Goal: Information Seeking & Learning: Learn about a topic

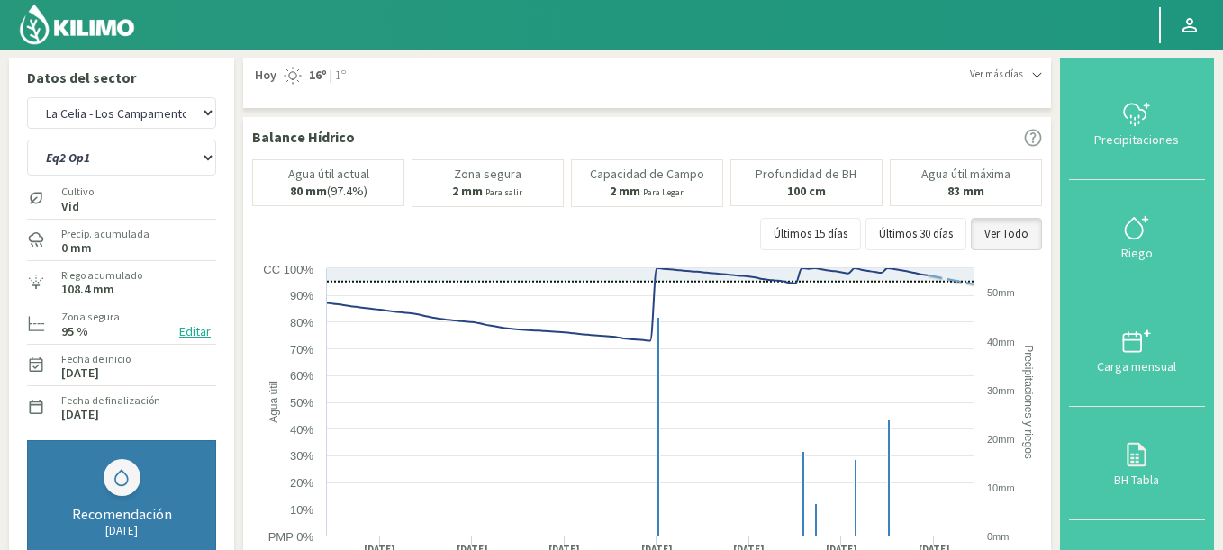
select select "713: Object"
select select "7: Object"
click at [129, 117] on select "Agr. Cardonal Agr. El [PERSON_NAME] [PERSON_NAME] [GEOGRAPHIC_DATA] - IC Agríco…" at bounding box center [121, 113] width 189 height 32
select select "946: Object"
select select "8: Object"
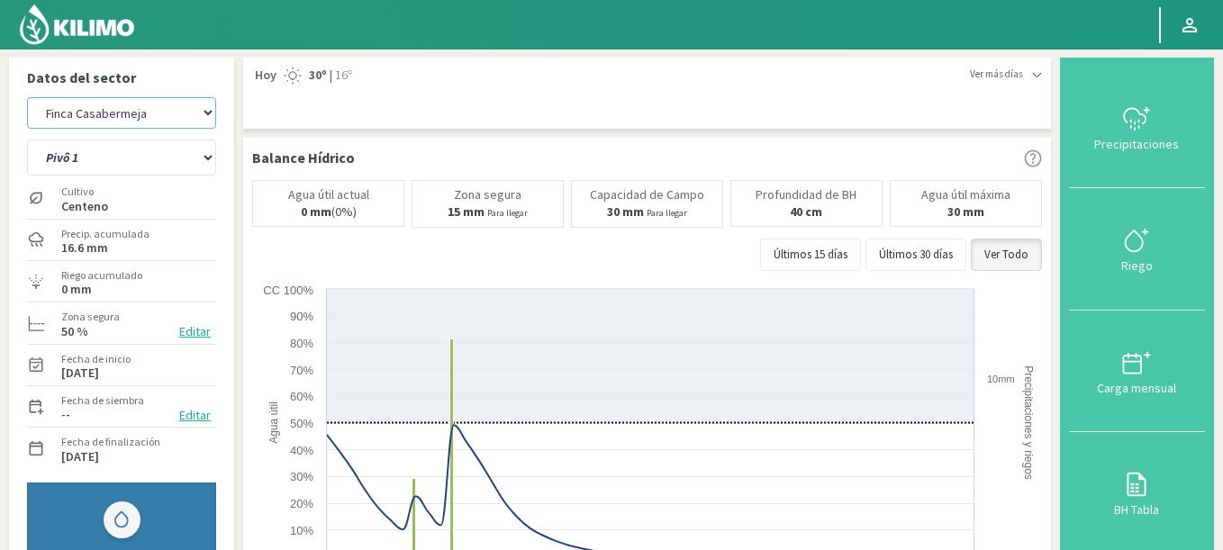
drag, startPoint x: 128, startPoint y: 116, endPoint x: 134, endPoint y: 107, distance: 11.0
click at [134, 107] on select "Agr. Cardonal Agr. El [PERSON_NAME] [PERSON_NAME] [GEOGRAPHIC_DATA] - IC Agríco…" at bounding box center [121, 113] width 189 height 32
select select "1230: Object"
select select "12: Object"
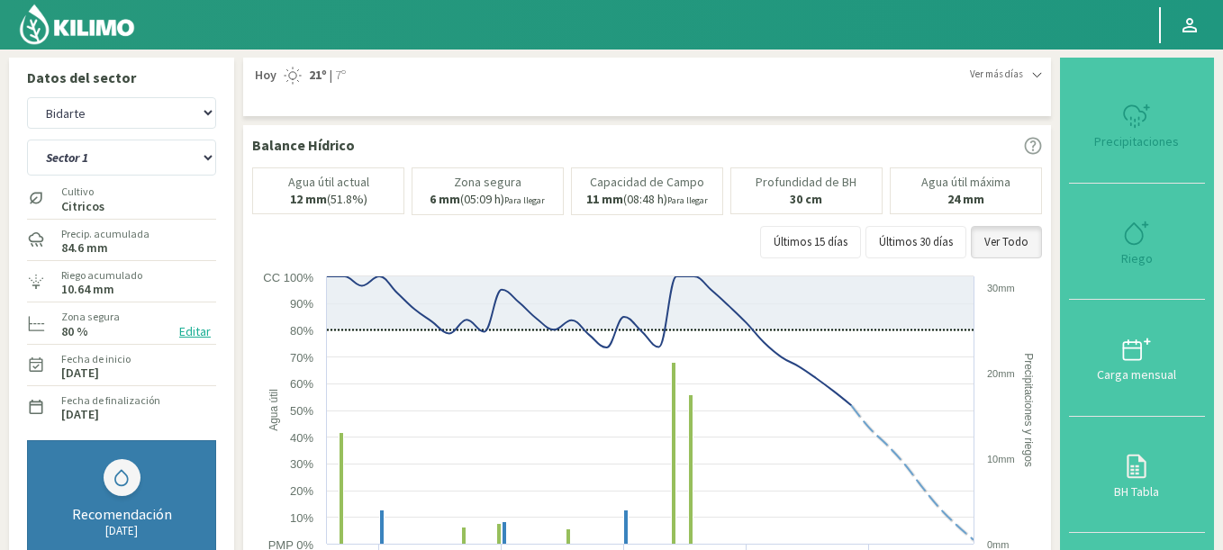
select select "1440: Object"
select select "25: Object"
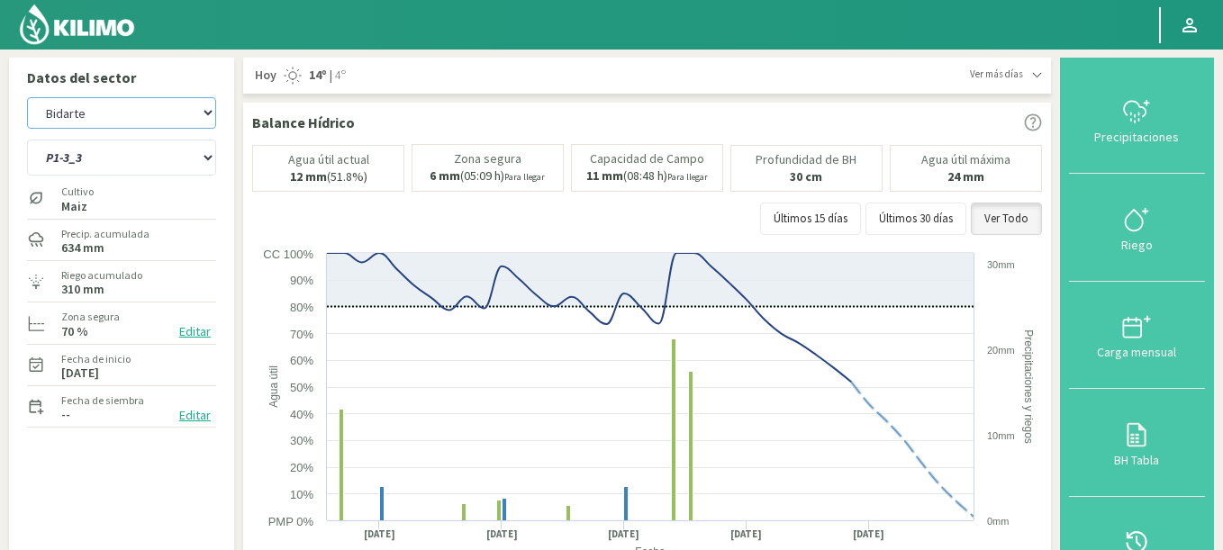
click at [140, 118] on select "Agr. Cardonal Agr. El [PERSON_NAME] [PERSON_NAME] [GEOGRAPHIC_DATA] - IC Agríco…" at bounding box center [121, 113] width 189 height 32
click at [27, 97] on select "Agr. Cardonal Agr. El [PERSON_NAME] [PERSON_NAME] [GEOGRAPHIC_DATA] - IC Agríco…" at bounding box center [121, 113] width 189 height 32
select select "1828: Object"
select select "29: Object"
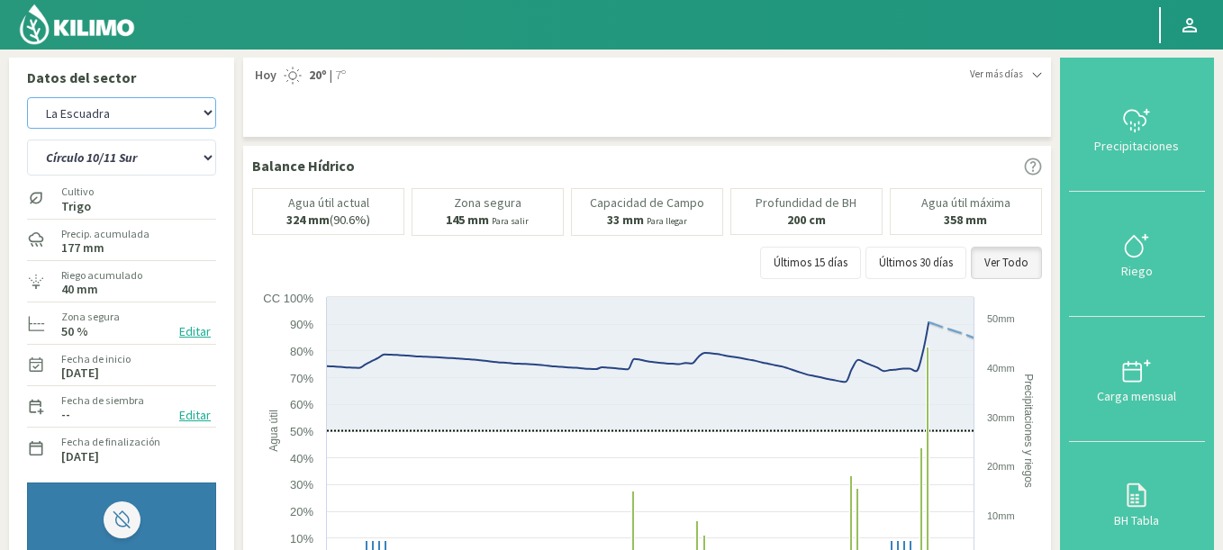
click at [133, 118] on select "Agr. Cardonal Agr. El [PERSON_NAME] [PERSON_NAME] [GEOGRAPHIC_DATA] - IC Agríco…" at bounding box center [121, 113] width 189 height 32
click at [27, 97] on select "Agr. Cardonal Agr. El [PERSON_NAME] [PERSON_NAME] [GEOGRAPHIC_DATA] - IC Agríco…" at bounding box center [121, 113] width 189 height 32
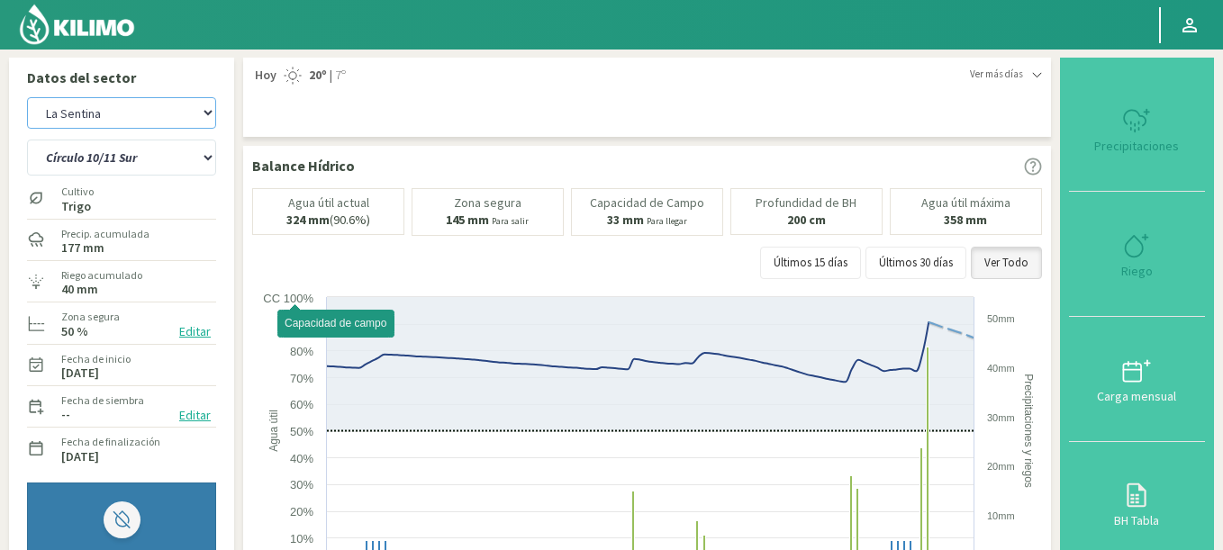
select select "2146: Object"
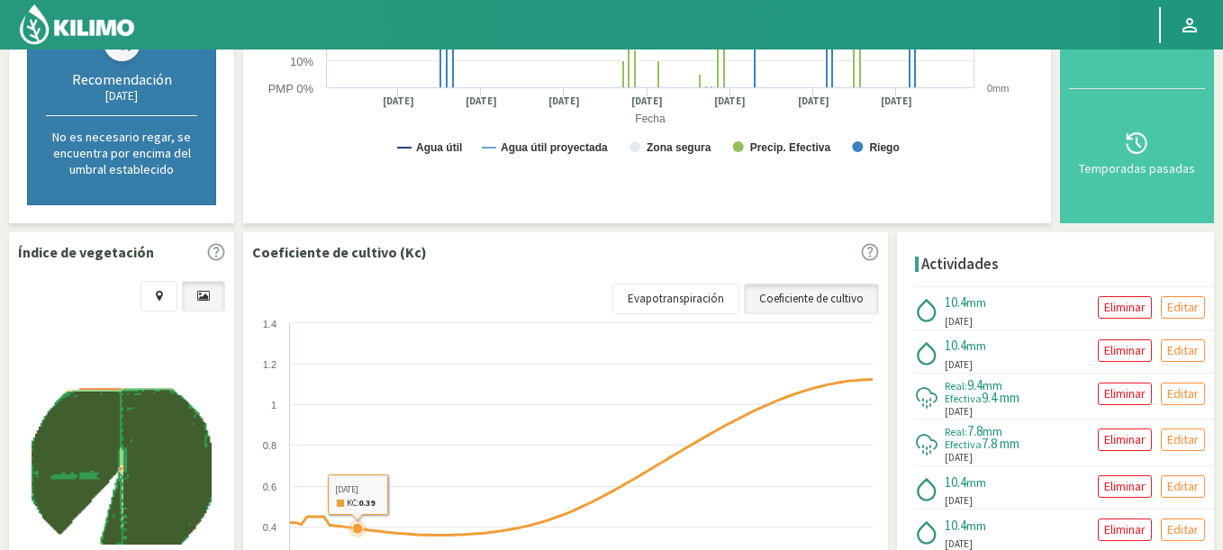
scroll to position [648, 0]
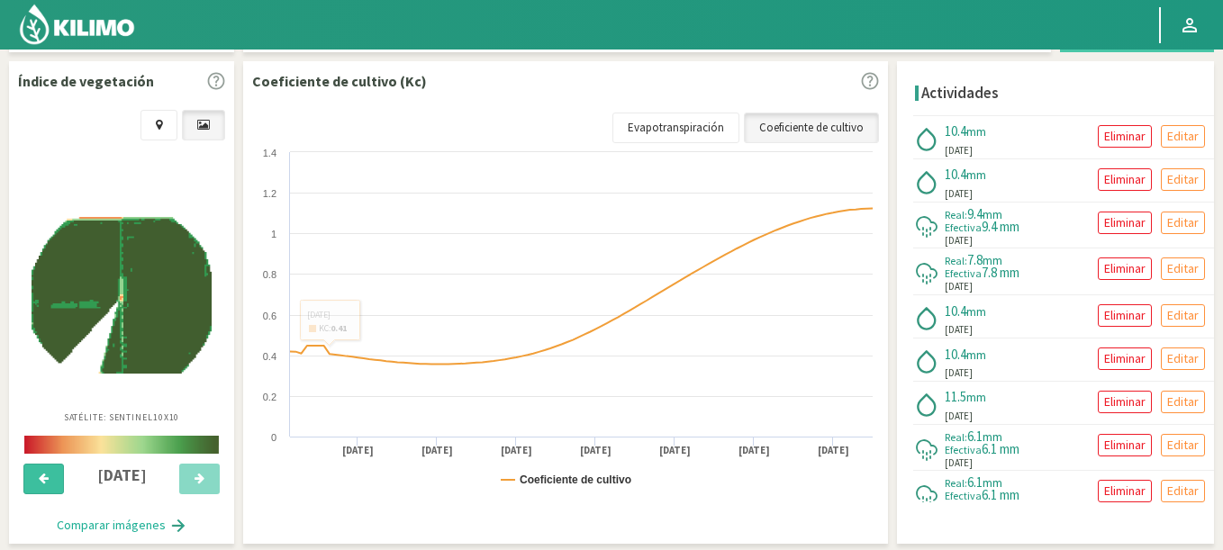
click at [32, 466] on button at bounding box center [43, 479] width 41 height 31
click at [184, 487] on button at bounding box center [199, 479] width 41 height 31
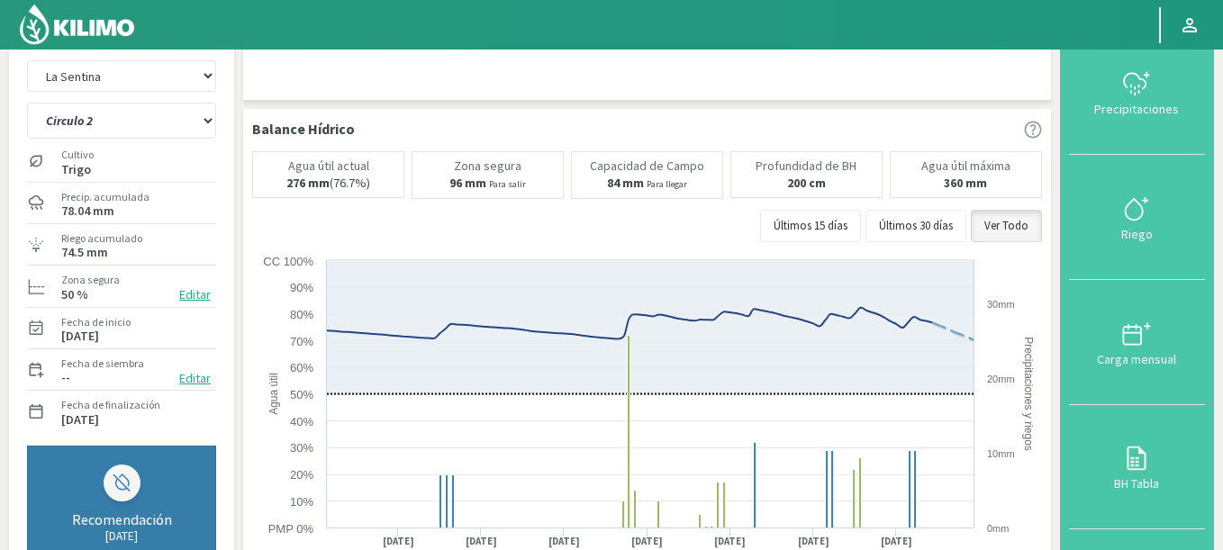
scroll to position [0, 0]
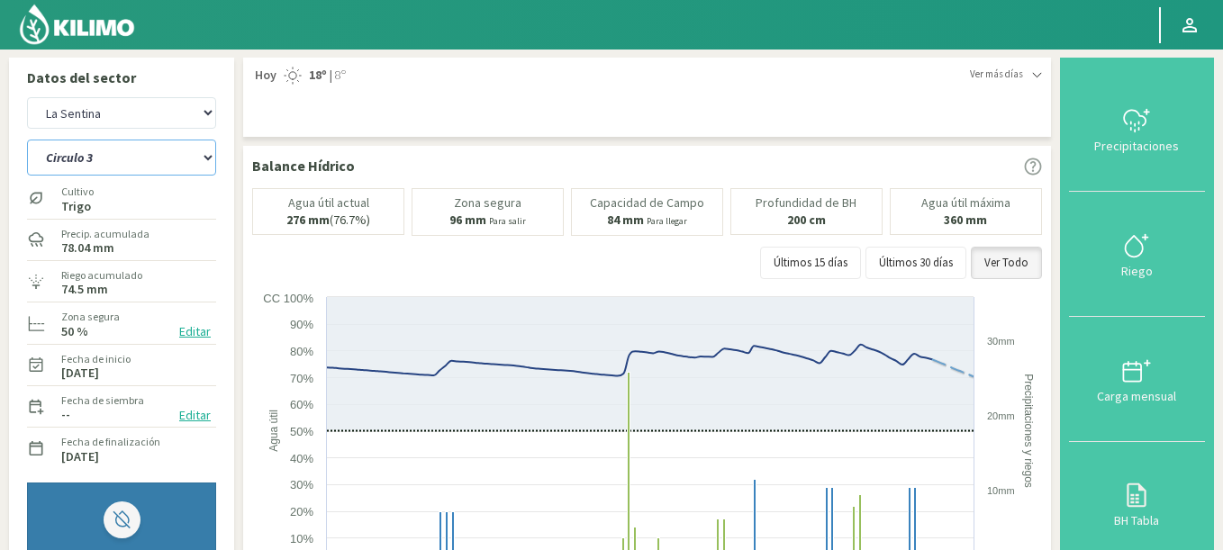
click at [27, 140] on select "Circulo 2 Circulo 2 (1m) Circulo 3 Circulo 3 (1m)" at bounding box center [121, 158] width 189 height 36
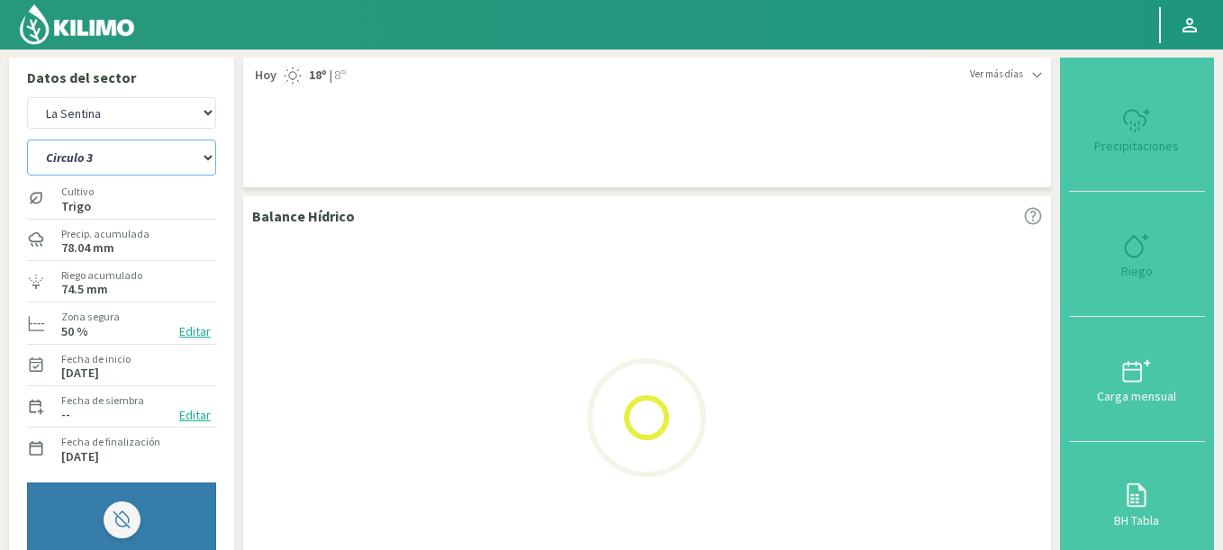
select select "31: Object"
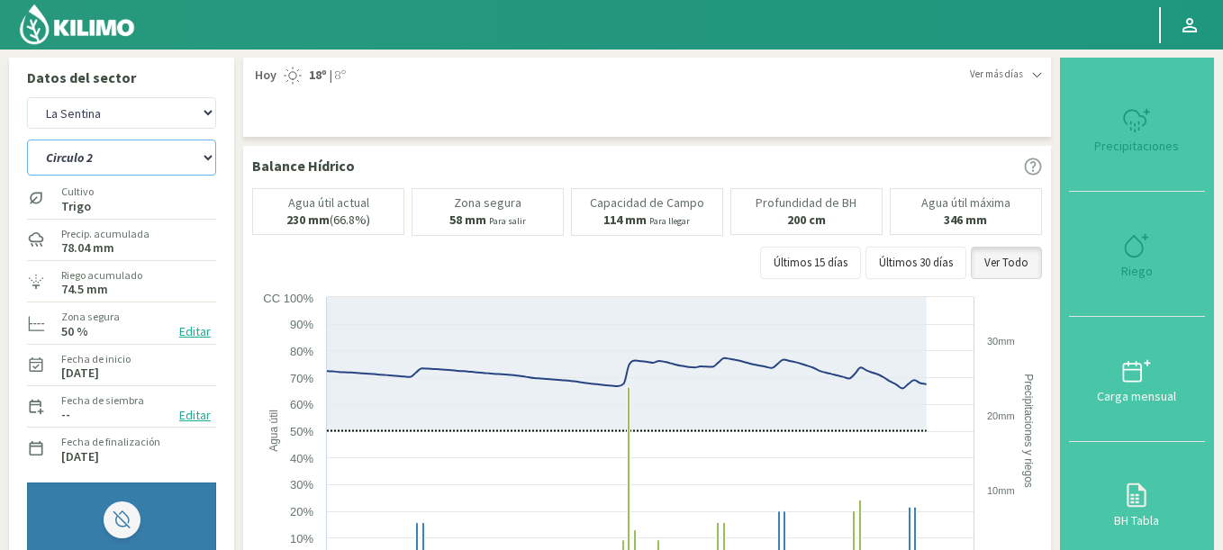
select select "2424: Object"
select select "37: Object"
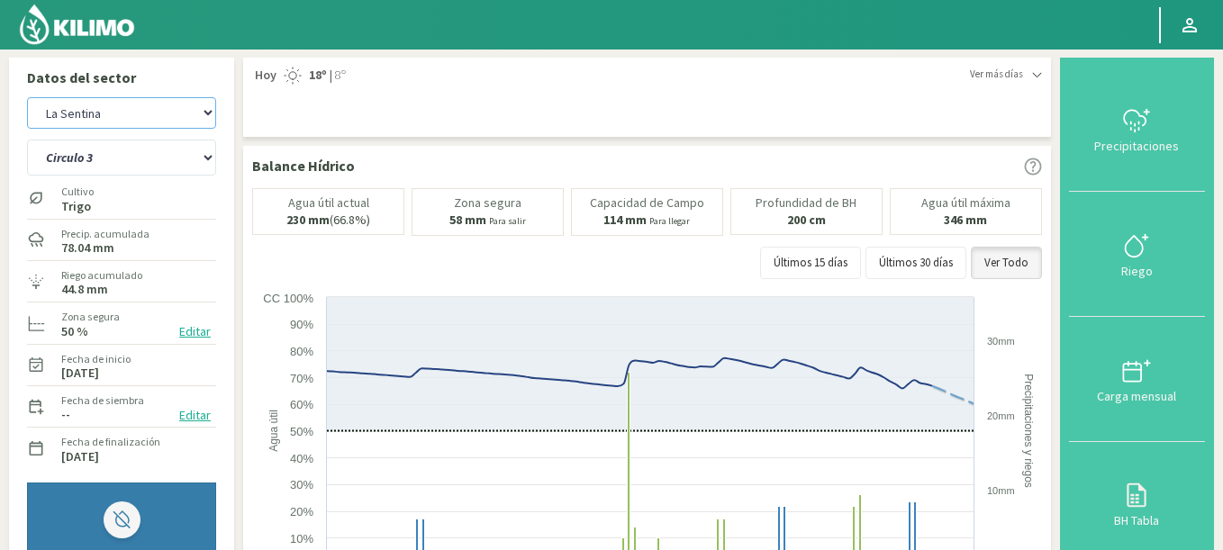
drag, startPoint x: 137, startPoint y: 107, endPoint x: 0, endPoint y: 246, distance: 194.8
click at [81, 109] on select "Agr. Cardonal Agr. El [PERSON_NAME] [PERSON_NAME] [GEOGRAPHIC_DATA] - IC Agríco…" at bounding box center [121, 113] width 189 height 32
click at [27, 97] on select "Agr. Cardonal Agr. El [PERSON_NAME] [PERSON_NAME] [GEOGRAPHIC_DATA] - IC Agríco…" at bounding box center [121, 113] width 189 height 32
select select "2549: Object"
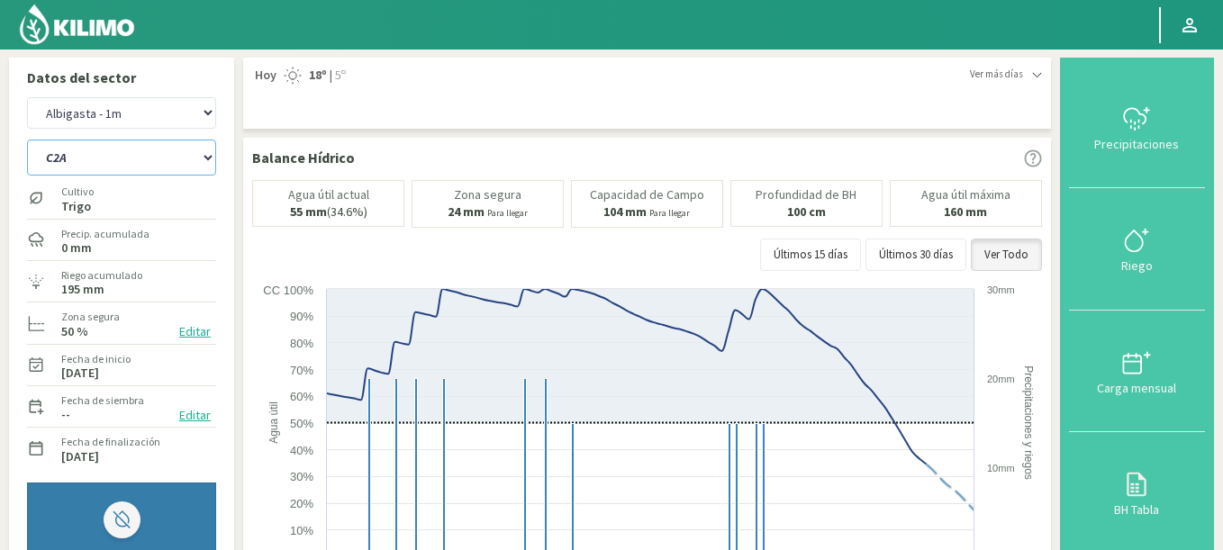
click at [27, 140] on select "C1 SUR C2A C2 SUR C3A C4A" at bounding box center [121, 158] width 189 height 36
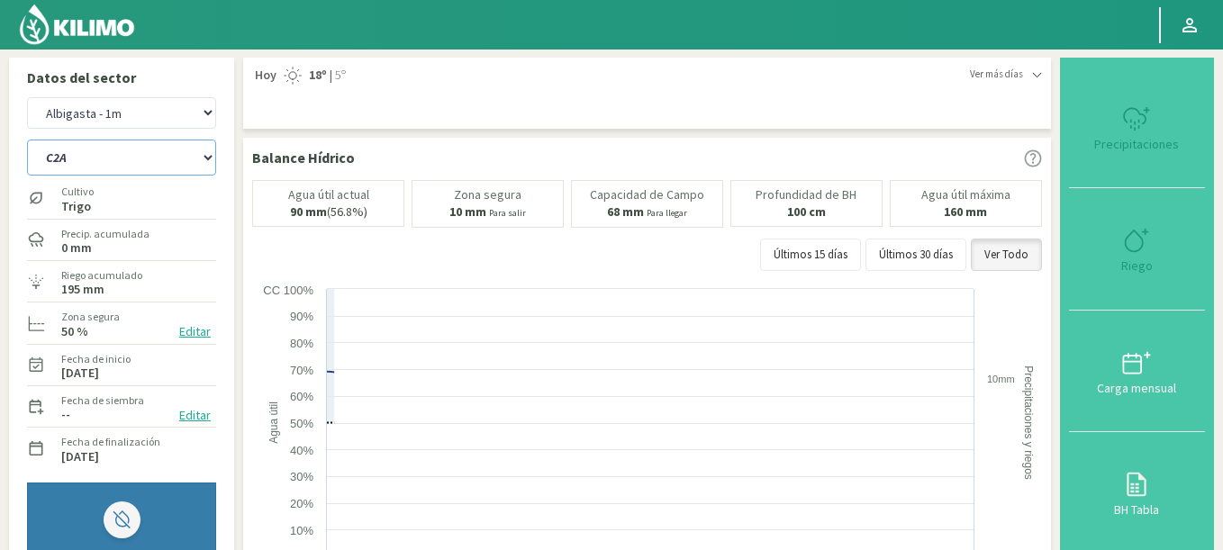
select select "39: Object"
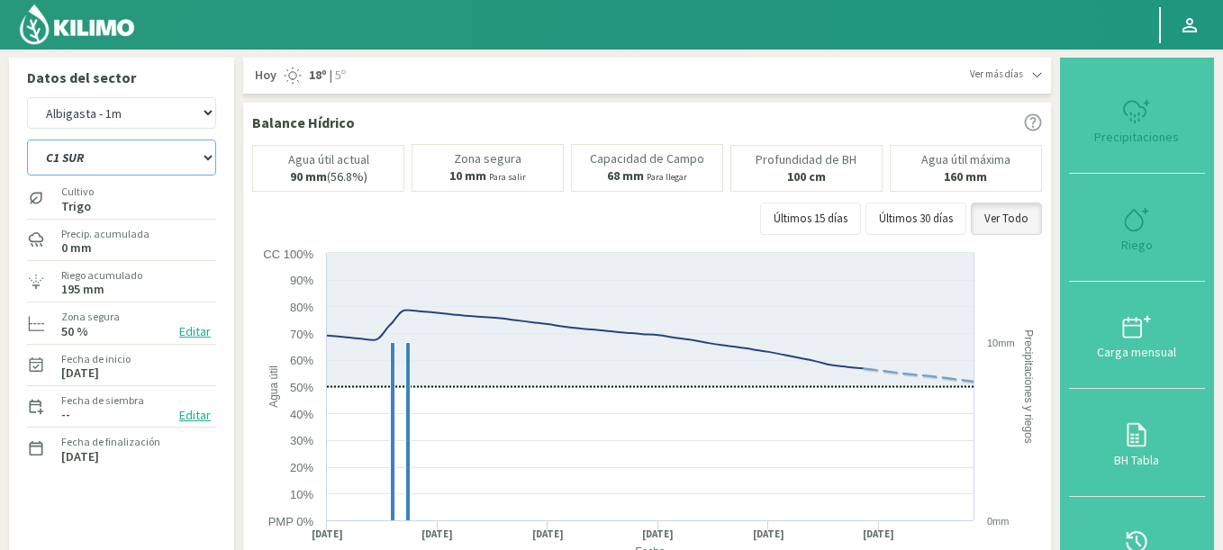
select select "2827: Object"
click at [27, 140] on select "C1 SUR C2A C2 SUR C3A C4A" at bounding box center [121, 158] width 189 height 36
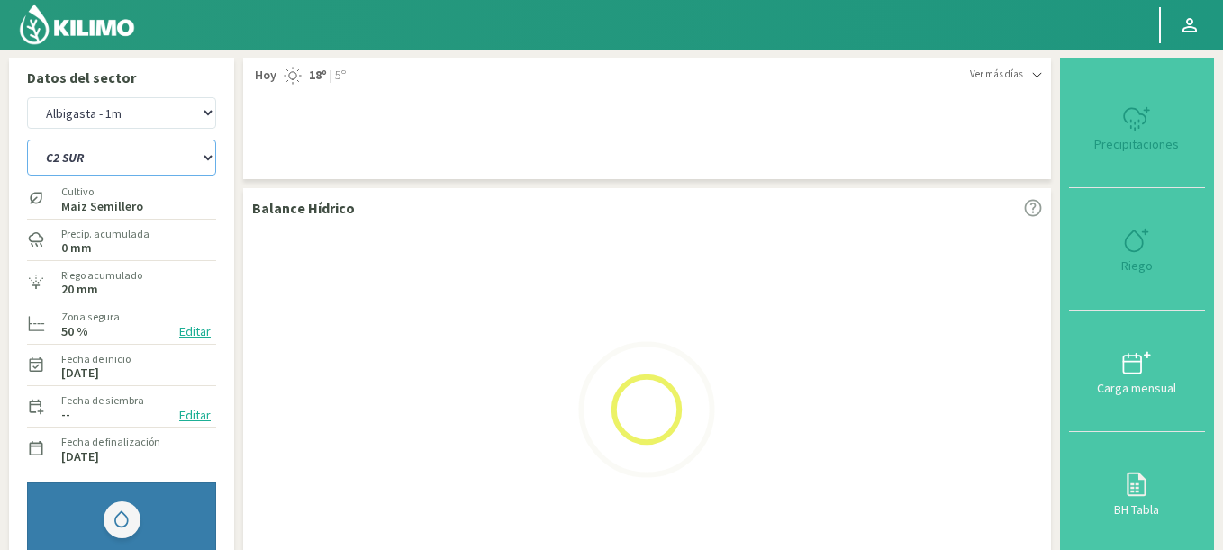
select select "45: Object"
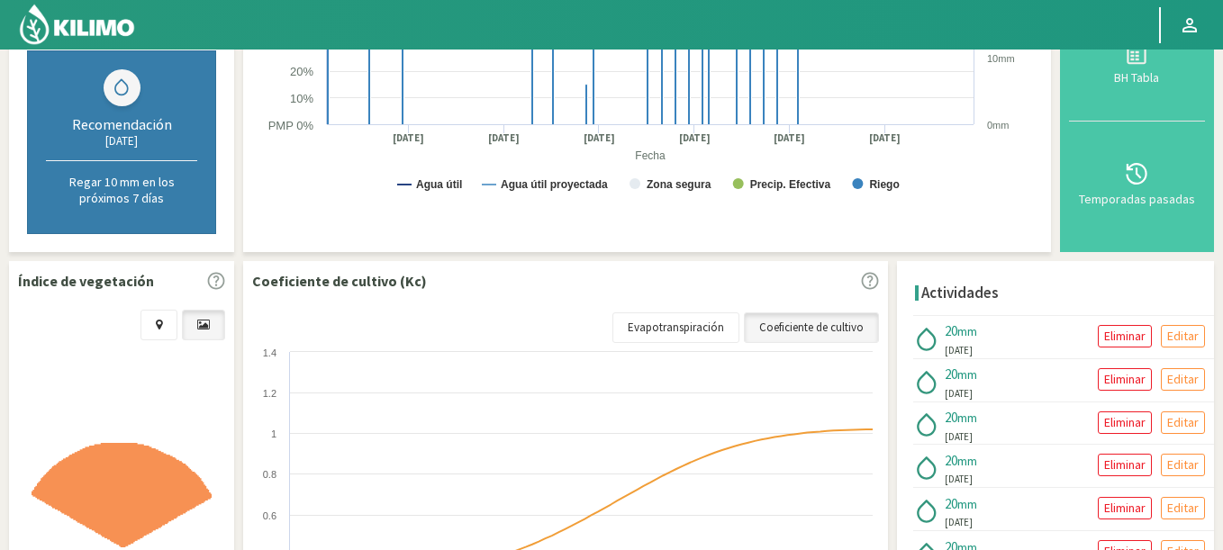
select select "3105: Object"
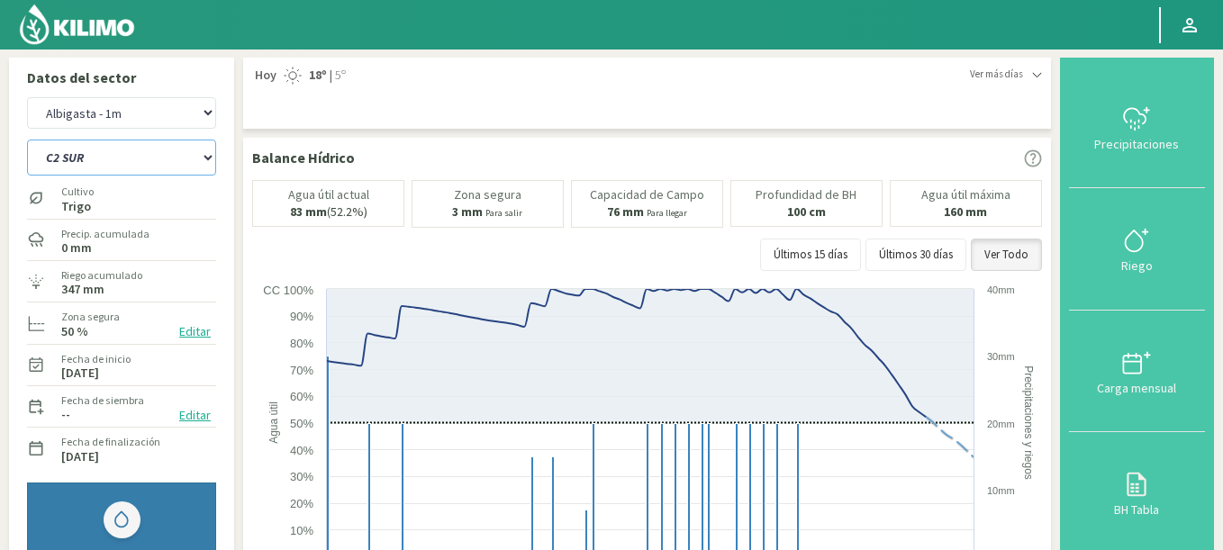
click at [52, 166] on select "C1 SUR C2A C2 SUR C3A C4A" at bounding box center [121, 158] width 189 height 36
click at [27, 140] on select "C1 SUR C2A C2 SUR C3A C4A" at bounding box center [121, 158] width 189 height 36
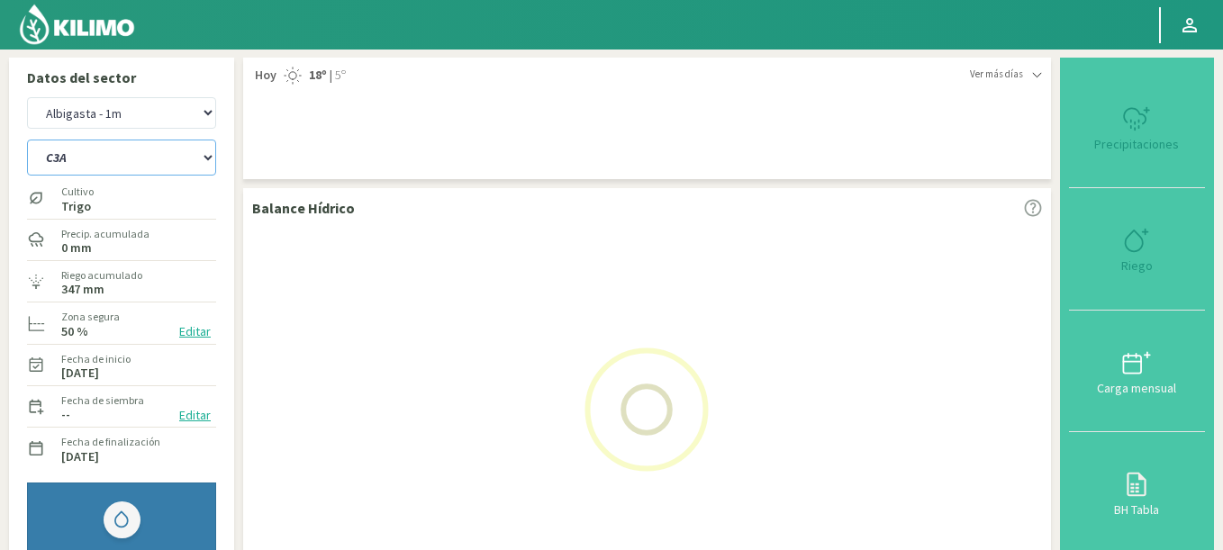
select select "51: Object"
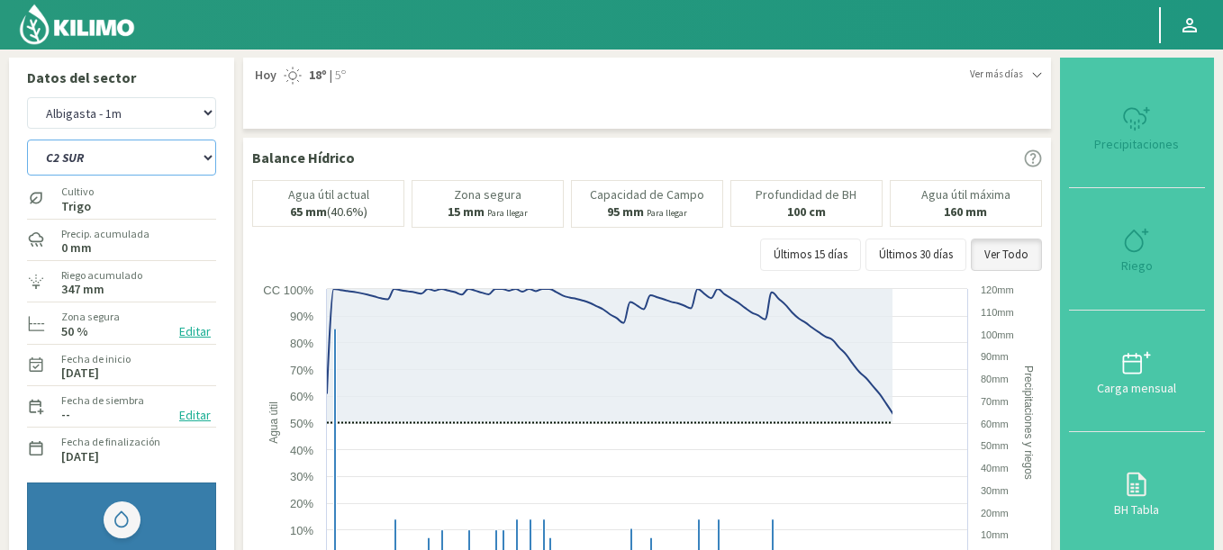
select select "3383: Object"
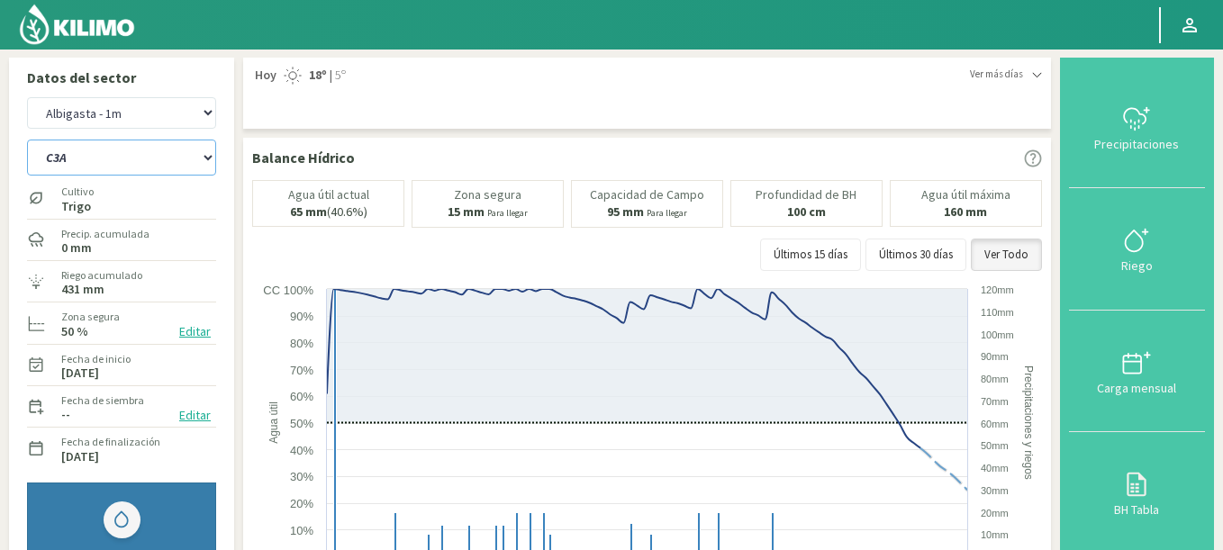
click at [86, 172] on select "C1 SUR C2A C2 SUR C3A C4A" at bounding box center [121, 158] width 189 height 36
click at [27, 140] on select "C1 SUR C2A C2 SUR C3A C4A" at bounding box center [121, 158] width 189 height 36
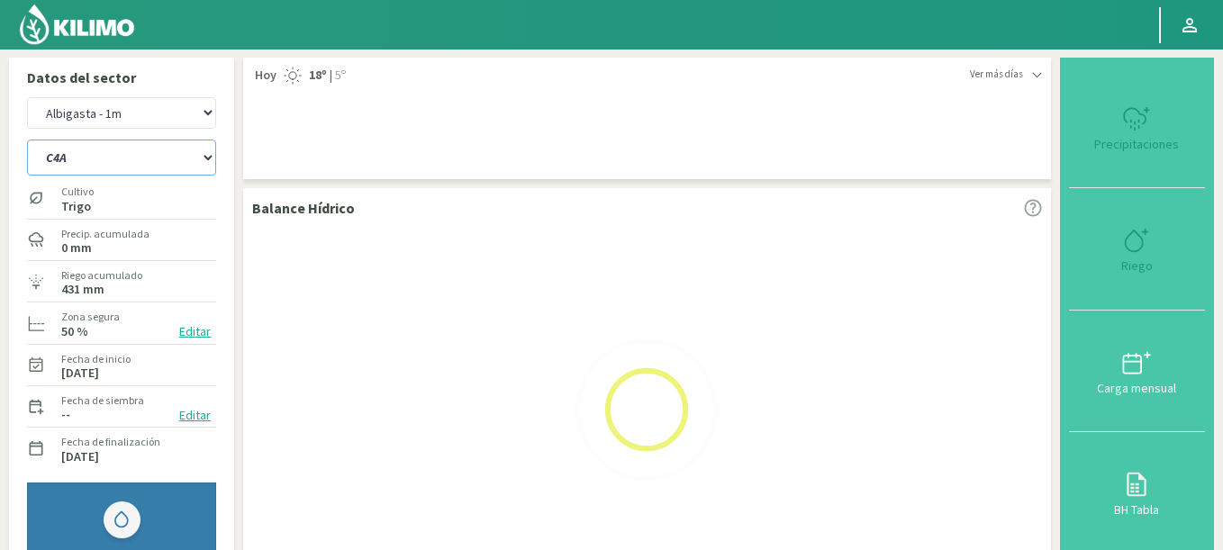
select select "57: Object"
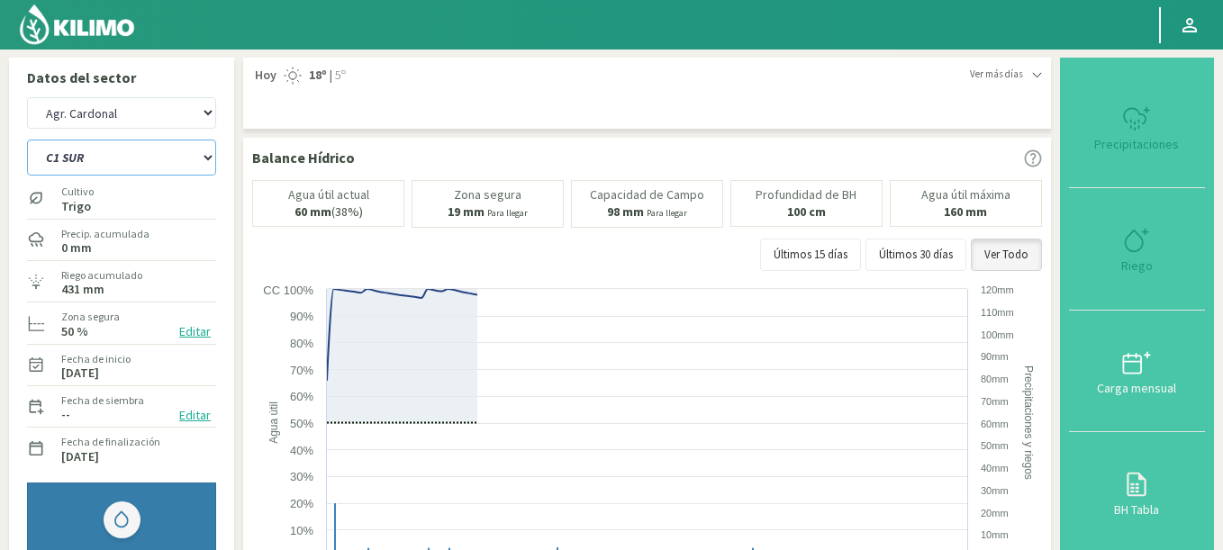
select select "3661: Object"
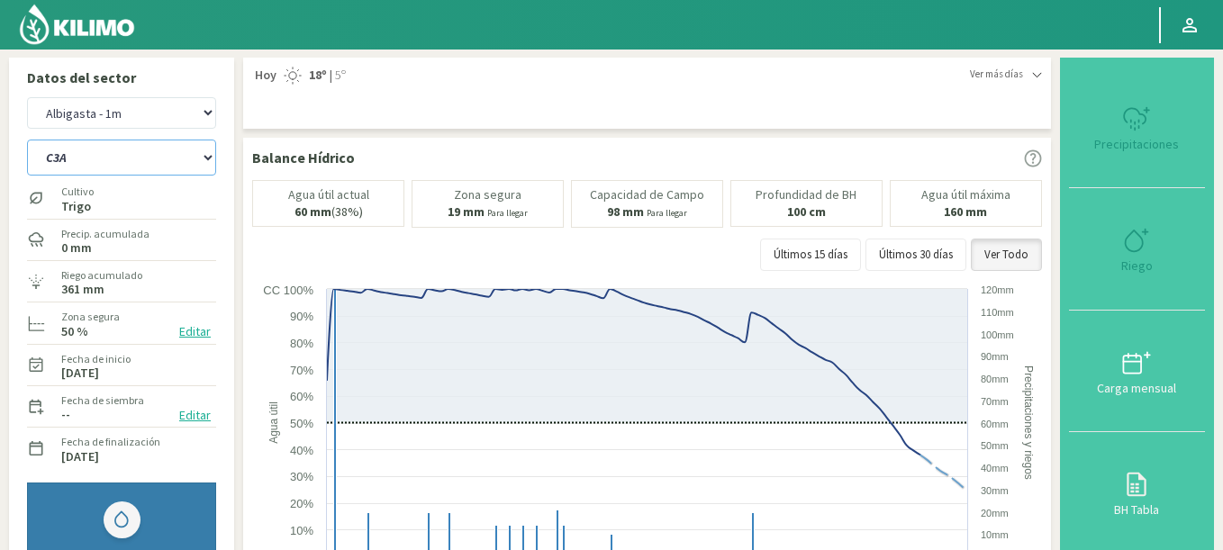
select select "63: Object"
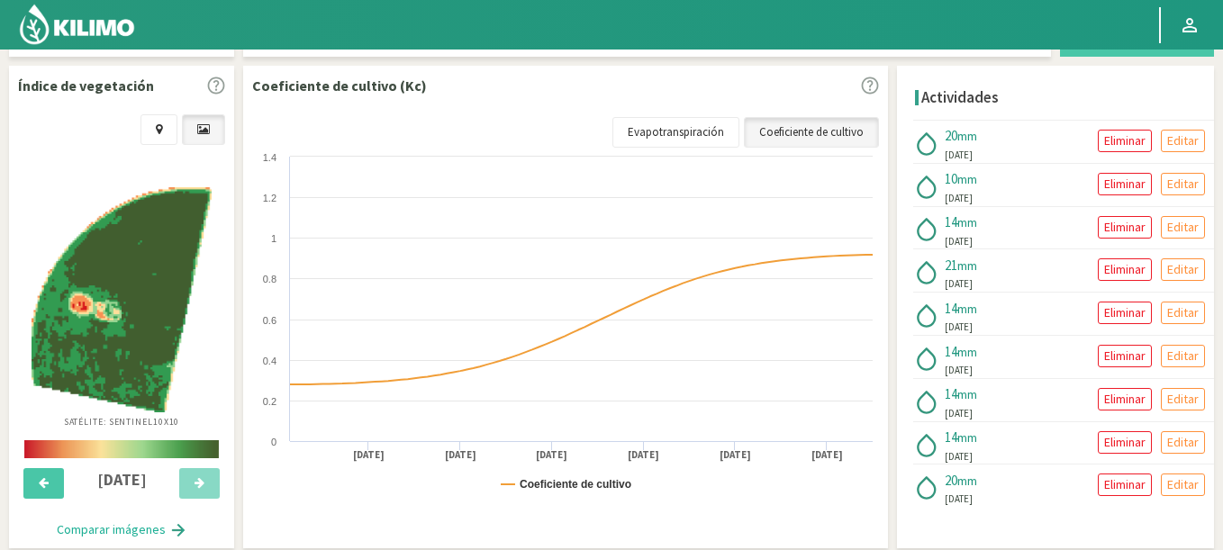
scroll to position [689, 0]
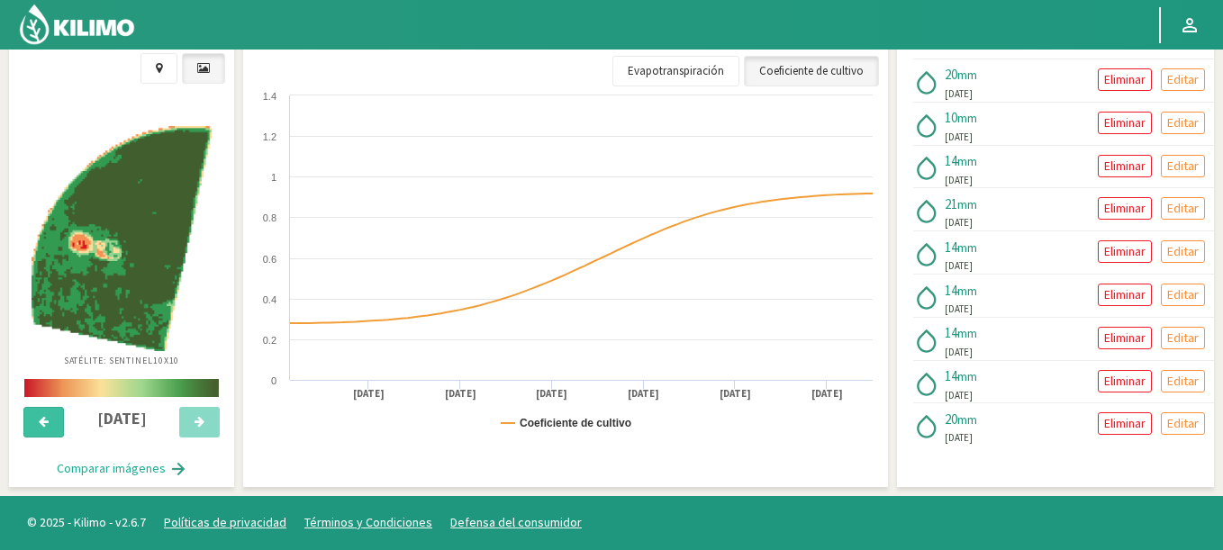
click at [43, 412] on button at bounding box center [43, 422] width 41 height 31
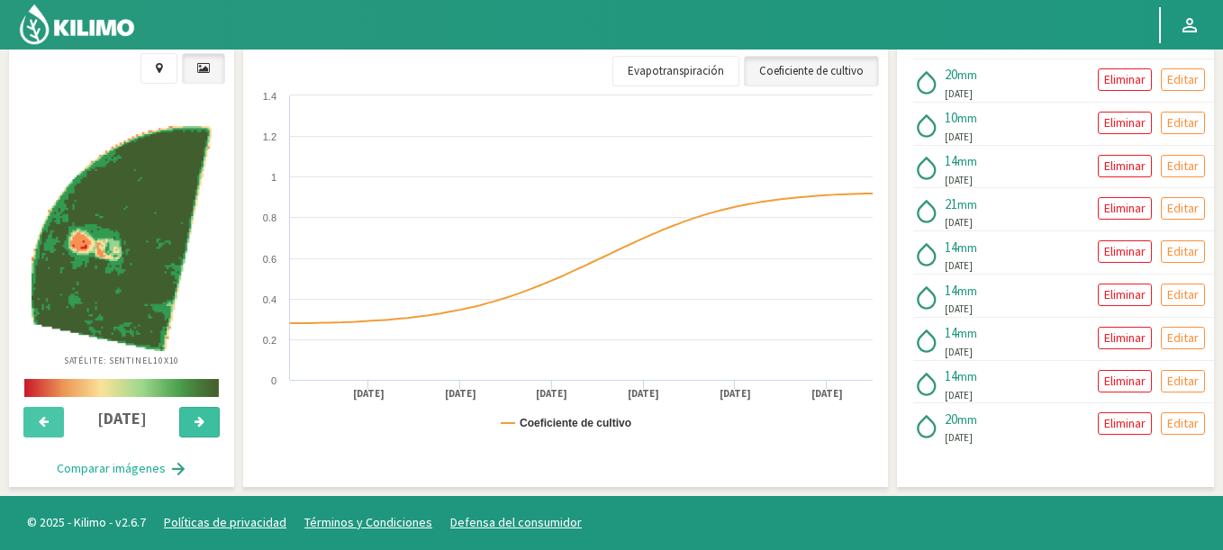
click at [190, 421] on button at bounding box center [199, 422] width 41 height 31
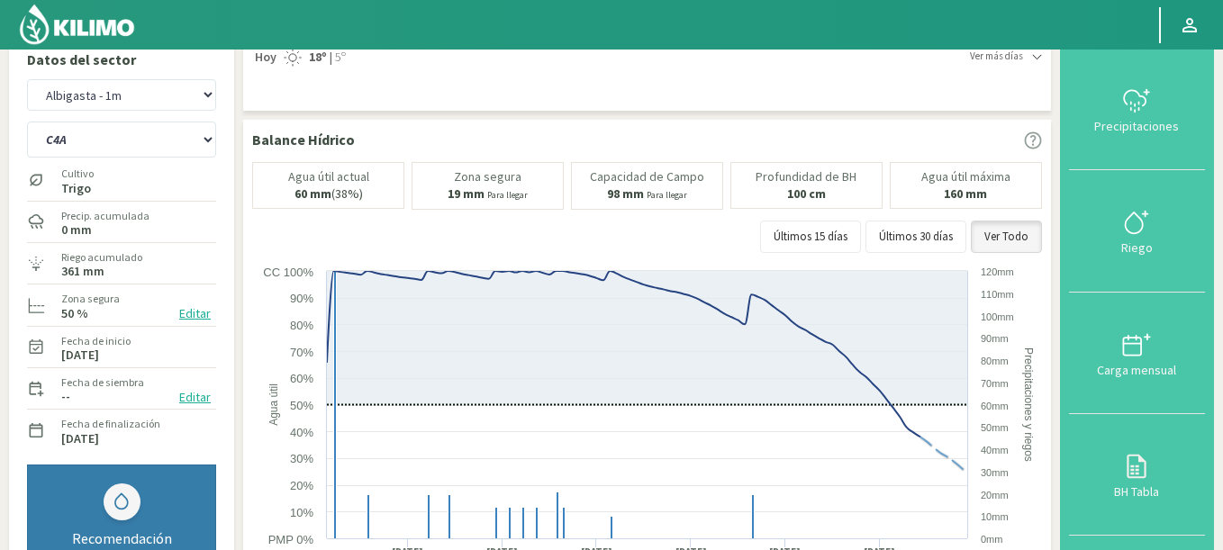
scroll to position [0, 0]
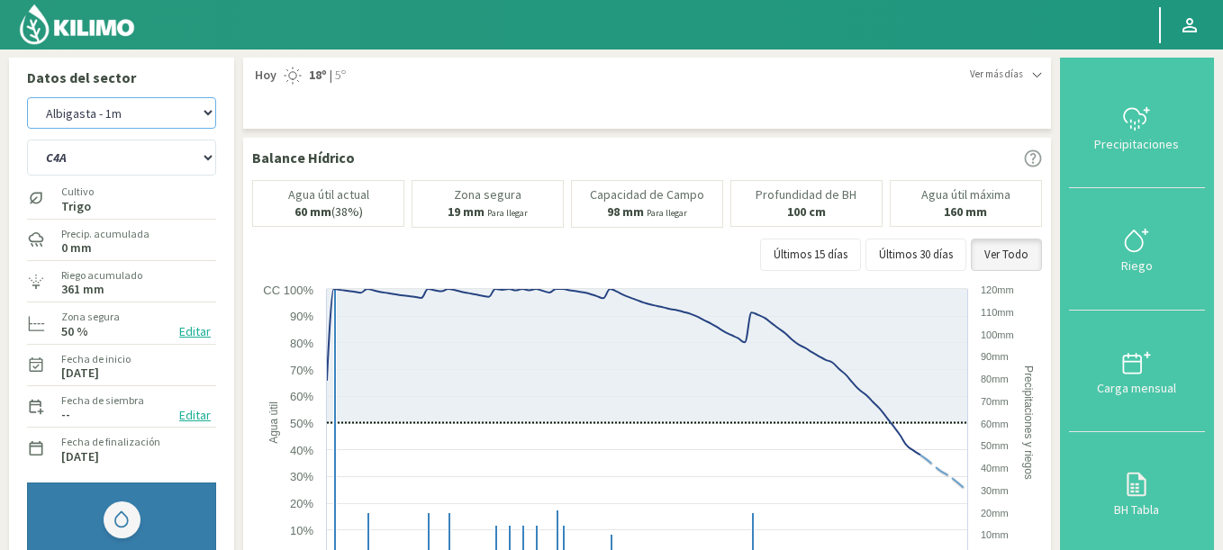
click at [95, 119] on select "Agr. Cardonal Agr. El [PERSON_NAME] [PERSON_NAME] [GEOGRAPHIC_DATA] - IC Agríco…" at bounding box center [121, 113] width 189 height 32
